Goal: Contribute content: Add original content to the website for others to see

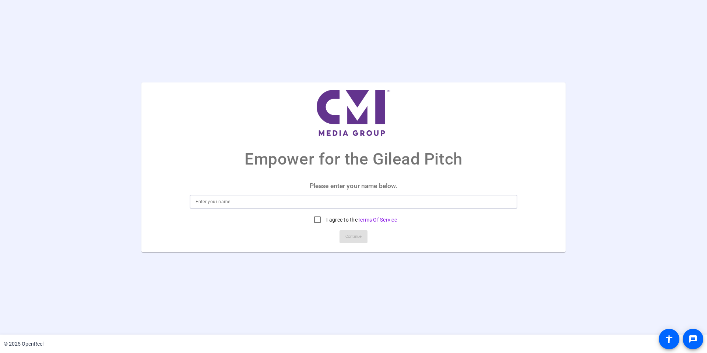
click at [240, 201] on input at bounding box center [353, 201] width 316 height 9
type input "Christine Mormile"
click at [318, 220] on input "I agree to the Terms Of Service" at bounding box center [317, 219] width 15 height 15
checkbox input "true"
drag, startPoint x: 357, startPoint y: 234, endPoint x: 390, endPoint y: 254, distance: 38.9
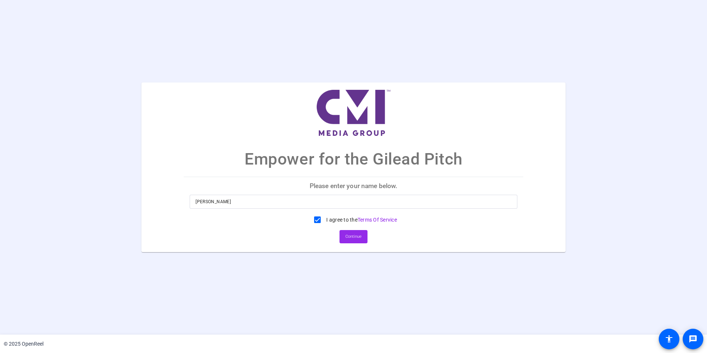
click at [357, 234] on span "Continue" at bounding box center [353, 236] width 16 height 11
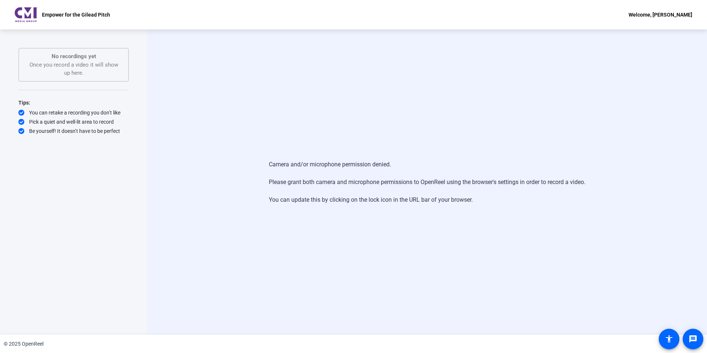
drag, startPoint x: 148, startPoint y: 185, endPoint x: 152, endPoint y: 128, distance: 57.6
click at [150, 172] on div "Camera and/or microphone permission denied. Please grant both camera and microp…" at bounding box center [426, 181] width 559 height 305
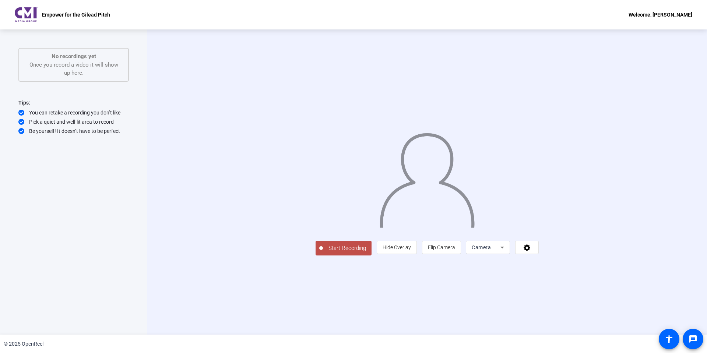
click at [500, 252] on div "Camera" at bounding box center [485, 247] width 29 height 9
click at [579, 264] on mat-option "Screen" at bounding box center [581, 262] width 44 height 15
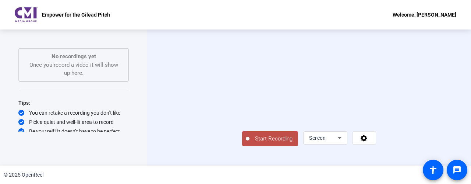
scroll to position [26, 0]
click at [367, 141] on icon at bounding box center [364, 138] width 7 height 7
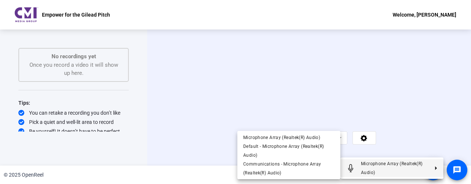
click at [457, 149] on div at bounding box center [235, 92] width 471 height 184
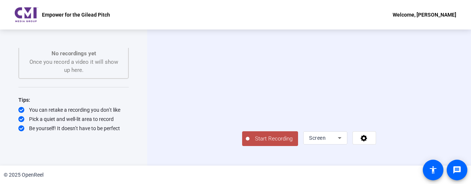
click at [242, 146] on button "Start Recording" at bounding box center [270, 138] width 56 height 15
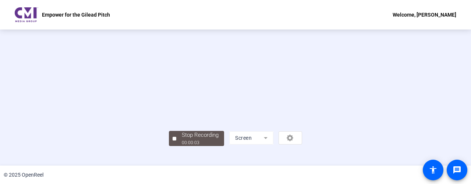
scroll to position [61, 0]
click at [182, 139] on div "Stop Recording" at bounding box center [200, 135] width 37 height 8
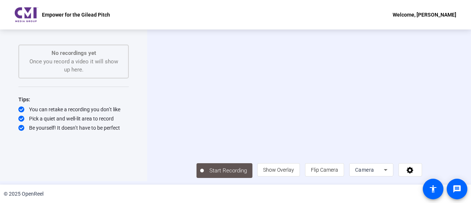
scroll to position [16, 0]
click at [374, 172] on span "Camera" at bounding box center [364, 170] width 19 height 6
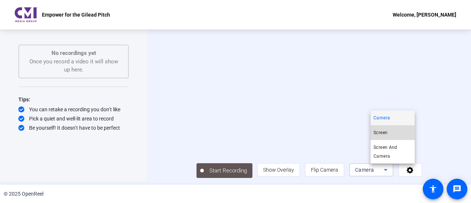
click at [396, 135] on mat-option "Screen" at bounding box center [393, 132] width 44 height 15
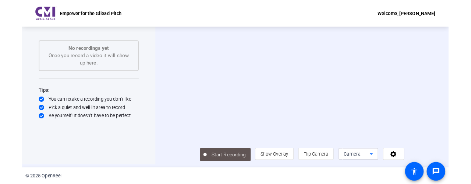
scroll to position [0, 0]
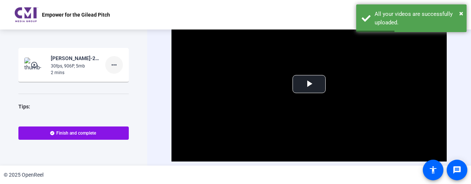
click at [110, 65] on mat-icon "more_horiz" at bounding box center [114, 64] width 9 height 9
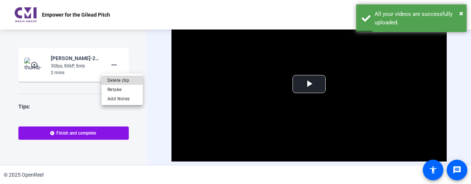
click at [116, 80] on span "Delete clip" at bounding box center [121, 80] width 29 height 9
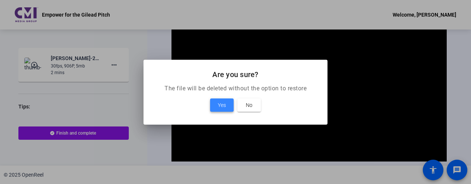
drag, startPoint x: 223, startPoint y: 107, endPoint x: 219, endPoint y: 109, distance: 4.1
click at [222, 108] on span "Yes" at bounding box center [222, 104] width 8 height 9
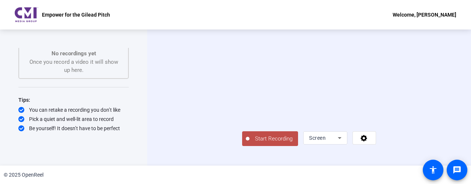
scroll to position [26, 0]
click at [250, 143] on span "Start Recording" at bounding box center [274, 138] width 49 height 8
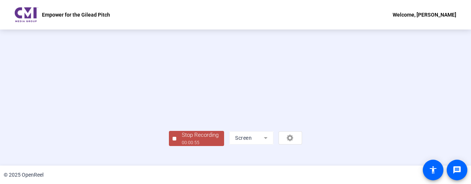
scroll to position [61, 0]
click at [182, 139] on div "Stop Recording" at bounding box center [200, 135] width 37 height 8
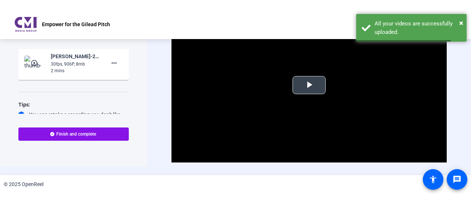
scroll to position [0, 0]
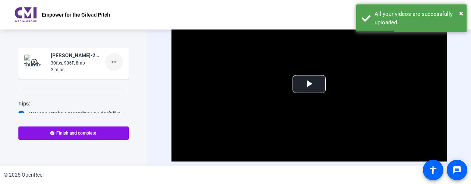
click at [112, 60] on mat-icon "more_horiz" at bounding box center [114, 61] width 9 height 9
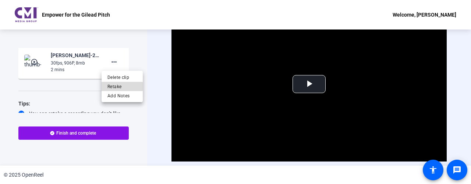
click at [114, 85] on span "Retake" at bounding box center [121, 86] width 29 height 9
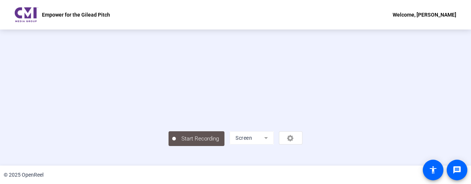
scroll to position [58, 0]
click at [182, 139] on div "Stop Recording" at bounding box center [200, 135] width 37 height 8
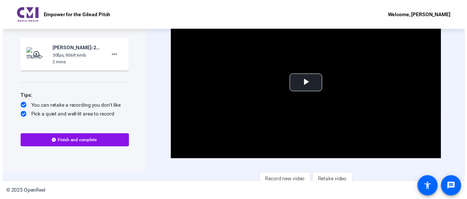
scroll to position [15, 0]
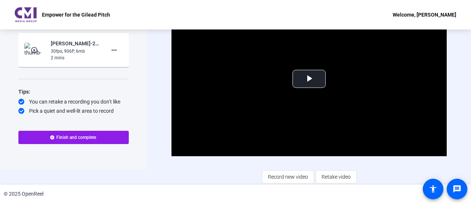
click at [86, 135] on span "Finish and complete" at bounding box center [76, 137] width 40 height 6
